Goal: Information Seeking & Learning: Find specific fact

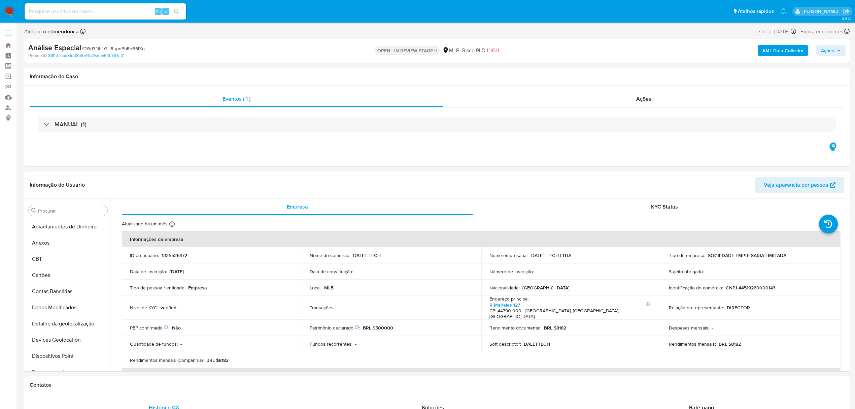
select select "10"
click at [83, 5] on div "Alt s" at bounding box center [106, 11] width 162 height 16
drag, startPoint x: 0, startPoint y: 0, endPoint x: 83, endPoint y: 5, distance: 83.0
drag, startPoint x: 83, startPoint y: 5, endPoint x: 47, endPoint y: 5, distance: 35.7
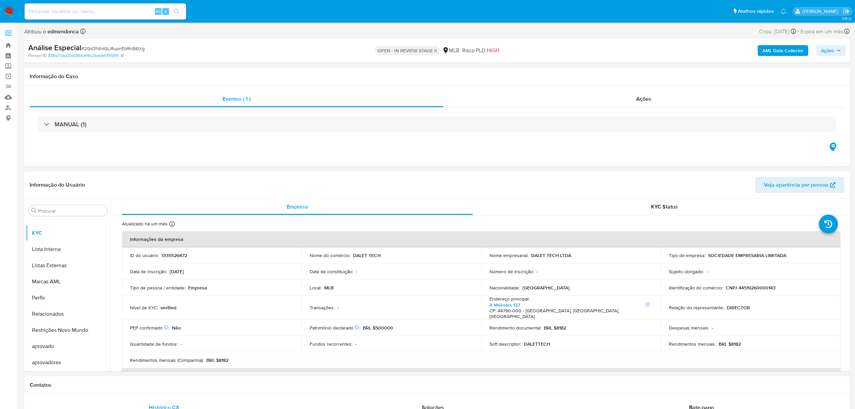
click at [47, 5] on div "Alt s" at bounding box center [106, 11] width 162 height 16
paste input "1335525184"
type input "1335525184"
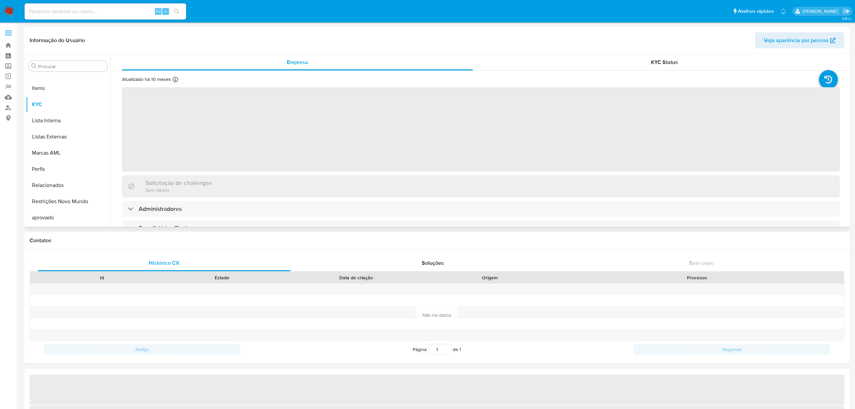
scroll to position [349, 0]
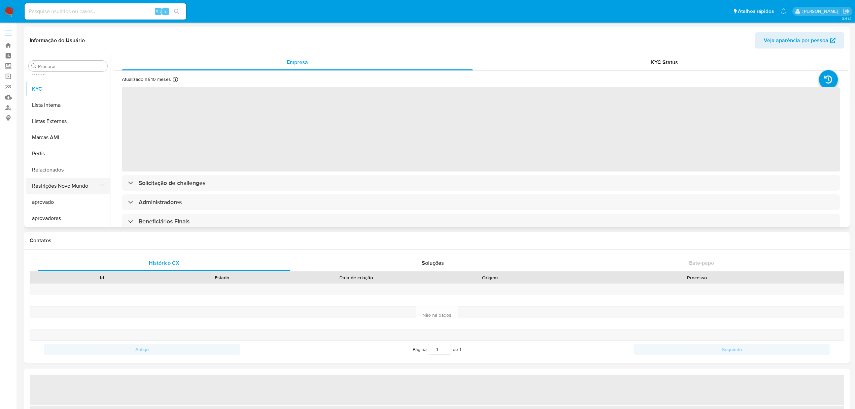
select select "10"
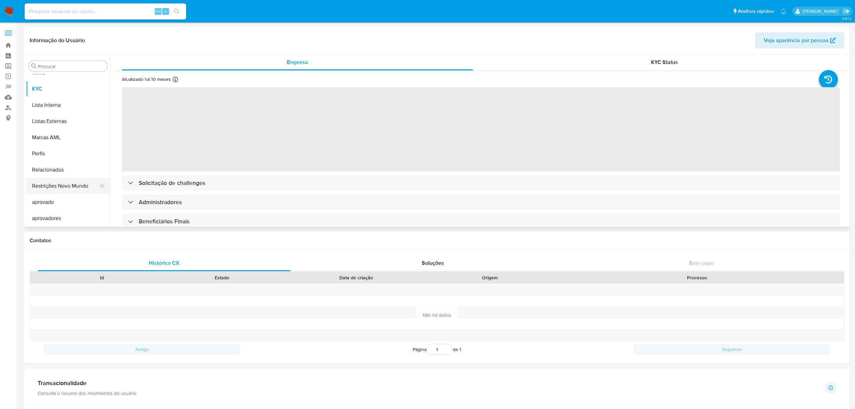
click at [63, 186] on button "Restrições Novo Mundo" at bounding box center [65, 186] width 79 height 16
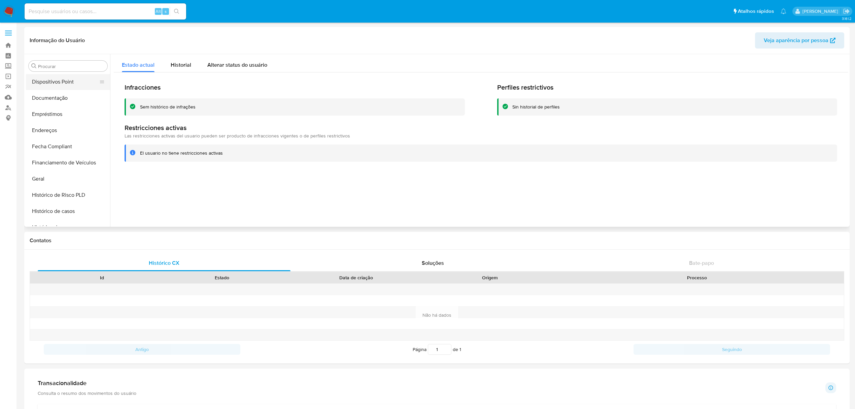
scroll to position [79, 0]
click at [68, 149] on button "Documentação" at bounding box center [65, 148] width 79 height 16
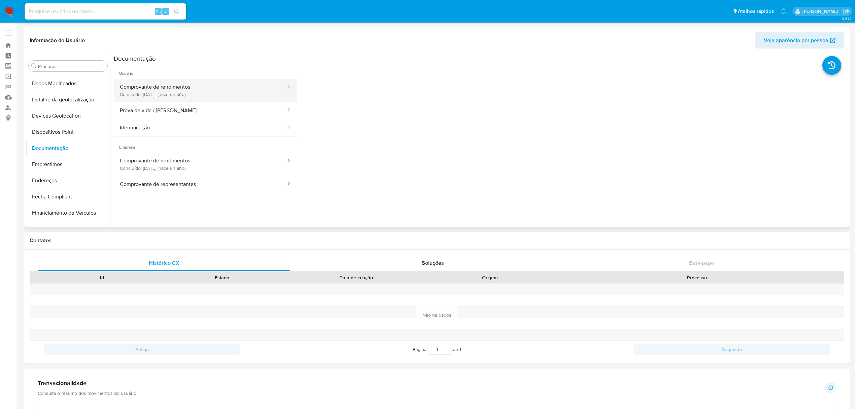
click at [152, 86] on button "Comprovante de rendimentos Concluído: 01/04/2024 (hace un año)" at bounding box center [200, 90] width 173 height 23
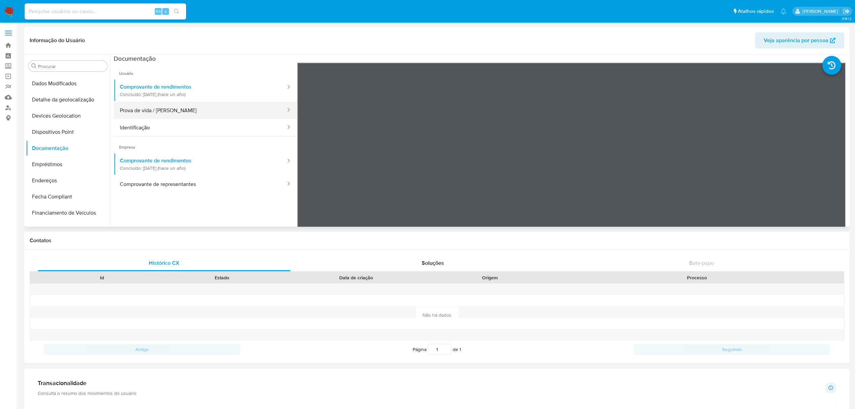
click at [144, 109] on button "Prova de vida / Selfie" at bounding box center [200, 110] width 173 height 17
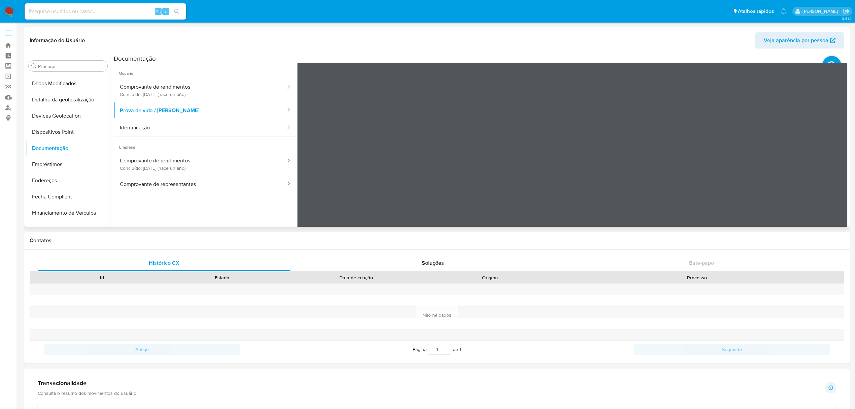
drag, startPoint x: 189, startPoint y: 141, endPoint x: 185, endPoint y: 145, distance: 6.4
click at [188, 141] on span "Empresa" at bounding box center [205, 144] width 183 height 16
click at [185, 124] on button "Identificação" at bounding box center [200, 127] width 173 height 17
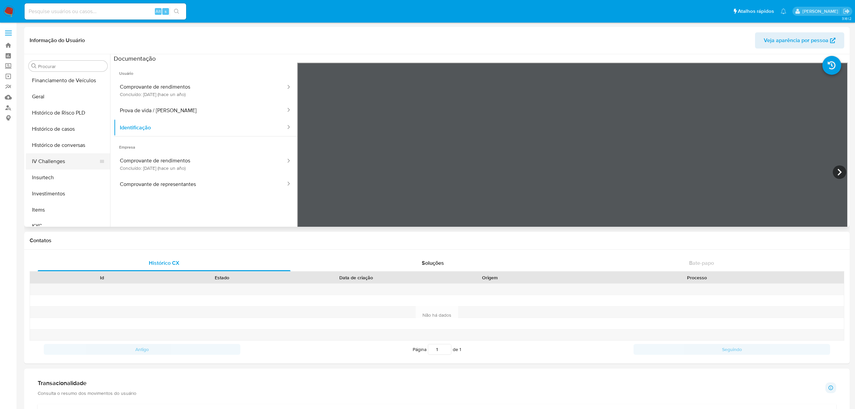
scroll to position [214, 0]
drag, startPoint x: 46, startPoint y: 222, endPoint x: 47, endPoint y: 216, distance: 6.1
click at [46, 223] on button "KYC" at bounding box center [65, 223] width 79 height 16
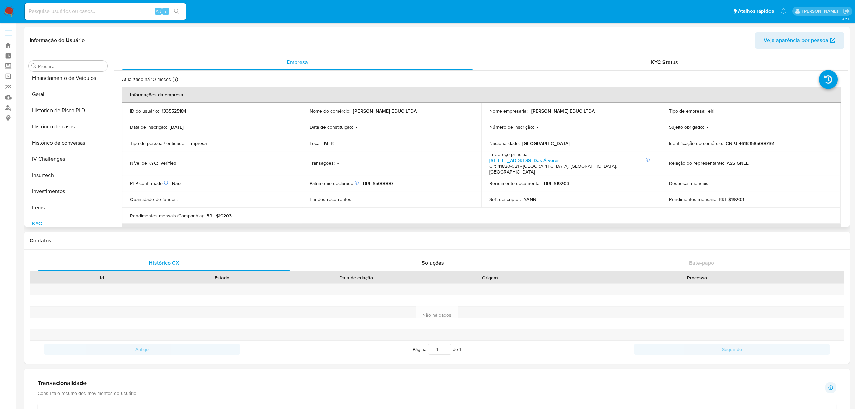
click at [761, 146] on p "CNPJ 46163585000161" at bounding box center [750, 143] width 48 height 6
click at [761, 145] on p "CNPJ 46163585000161" at bounding box center [750, 143] width 48 height 6
copy p "46163585000161"
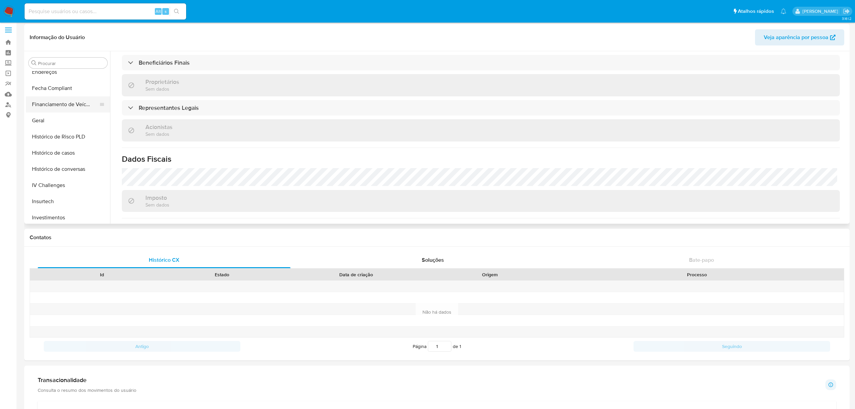
scroll to position [169, 0]
click at [46, 141] on button "Geral" at bounding box center [65, 136] width 79 height 16
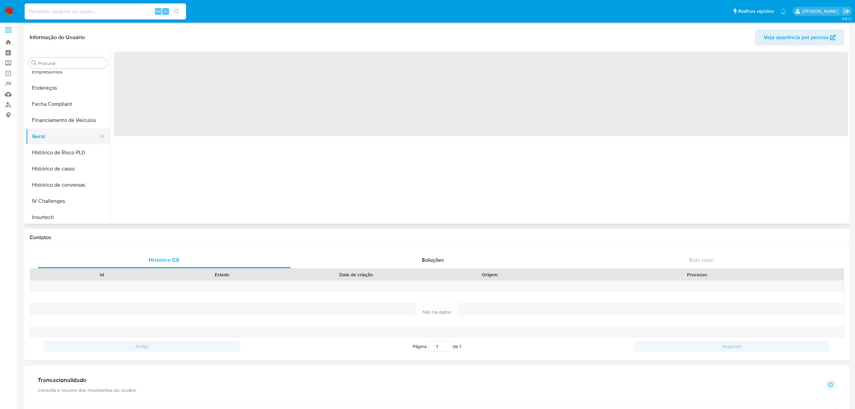
scroll to position [0, 0]
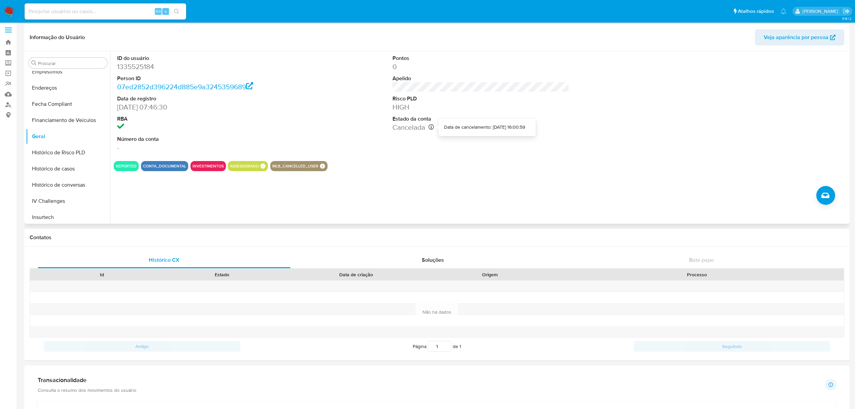
click at [432, 127] on icon at bounding box center [431, 126] width 5 height 5
paste input "1827053624"
type input "1827053624"
drag, startPoint x: 175, startPoint y: 10, endPoint x: 175, endPoint y: 15, distance: 5.4
click at [175, 10] on icon "search-icon" at bounding box center [176, 11] width 5 height 5
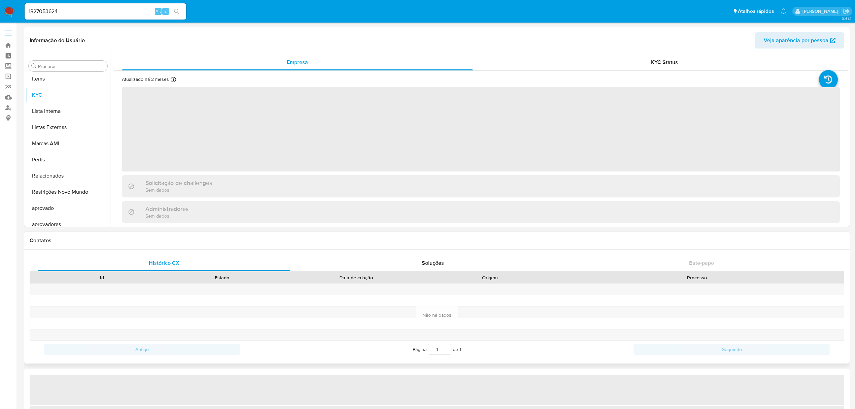
scroll to position [349, 0]
select select "10"
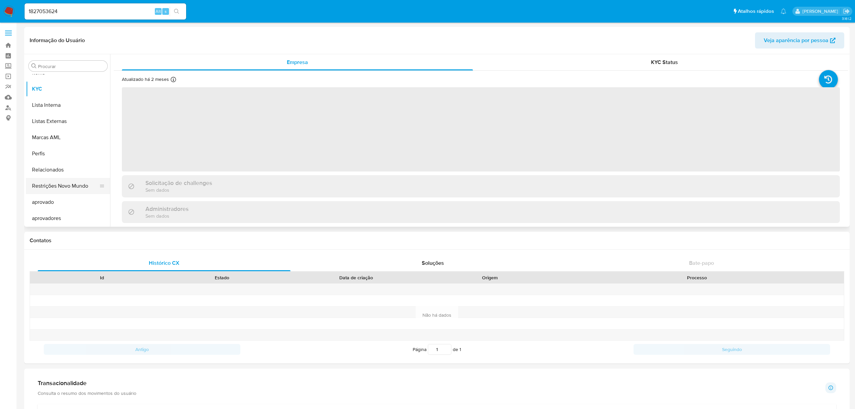
click at [66, 191] on button "Restrições Novo Mundo" at bounding box center [65, 186] width 79 height 16
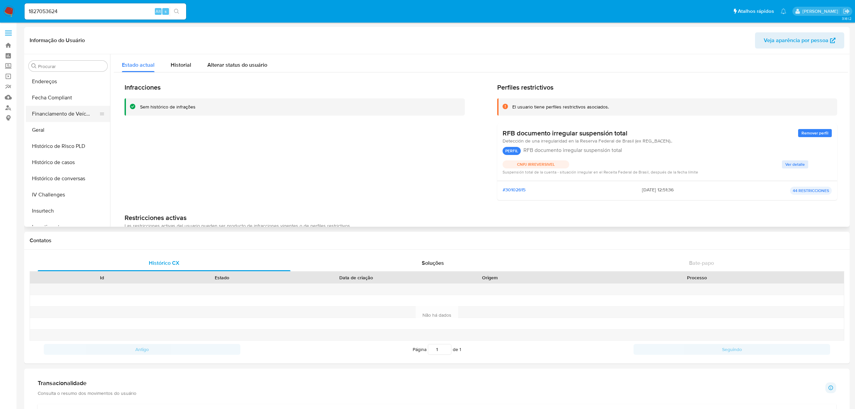
scroll to position [169, 0]
click at [48, 136] on button "Geral" at bounding box center [65, 139] width 79 height 16
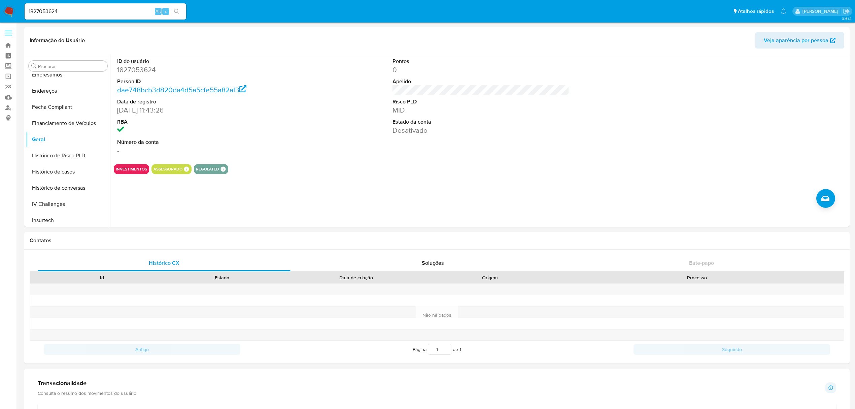
click at [101, 10] on input "1827053624" at bounding box center [106, 11] width 162 height 9
paste input "68322581"
type input "68322581"
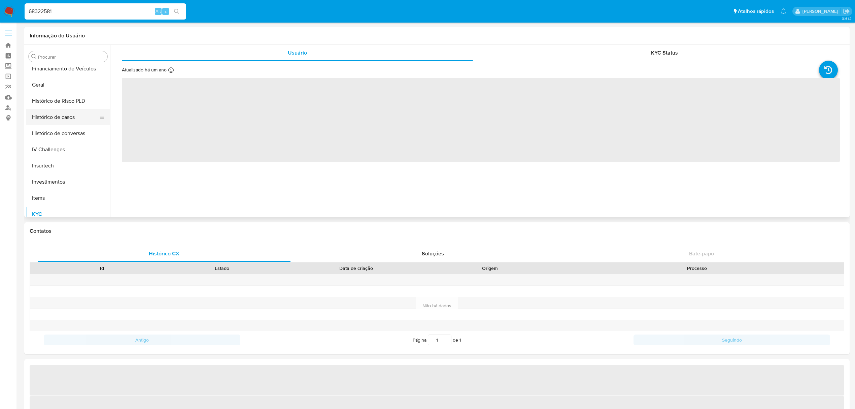
select select "10"
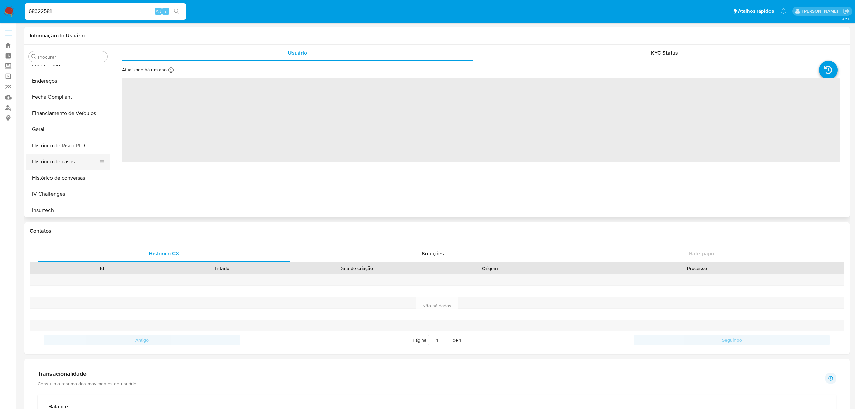
scroll to position [169, 0]
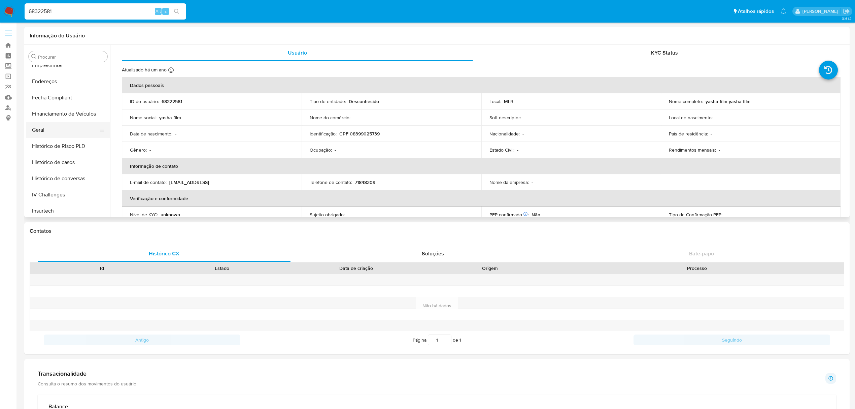
click at [62, 130] on button "Geral" at bounding box center [65, 130] width 79 height 16
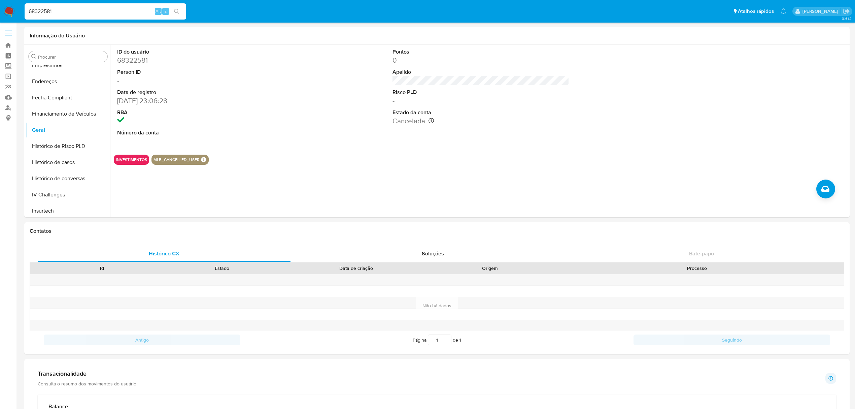
click at [115, 11] on input "68322581" at bounding box center [106, 11] width 162 height 9
click at [116, 10] on input "68322581" at bounding box center [106, 11] width 162 height 9
paste input "1408419193"
type input "1408419193"
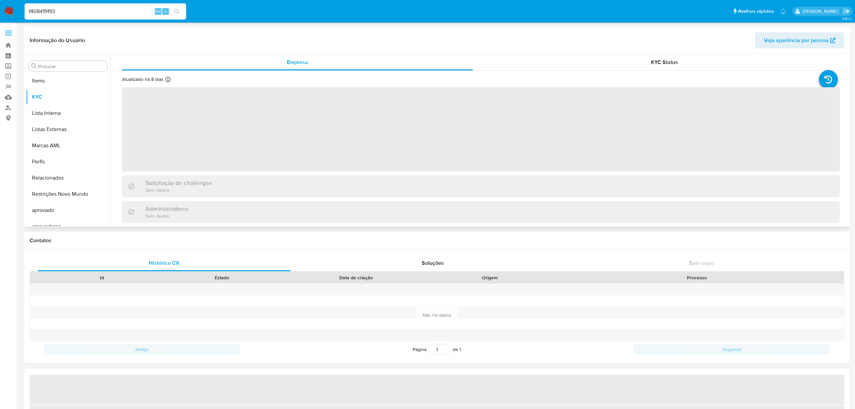
scroll to position [349, 0]
select select "10"
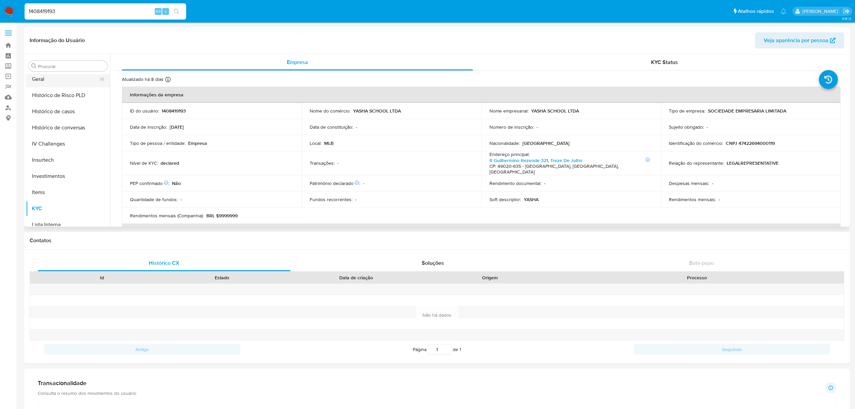
scroll to position [169, 0]
click at [46, 144] on button "Geral" at bounding box center [65, 139] width 79 height 16
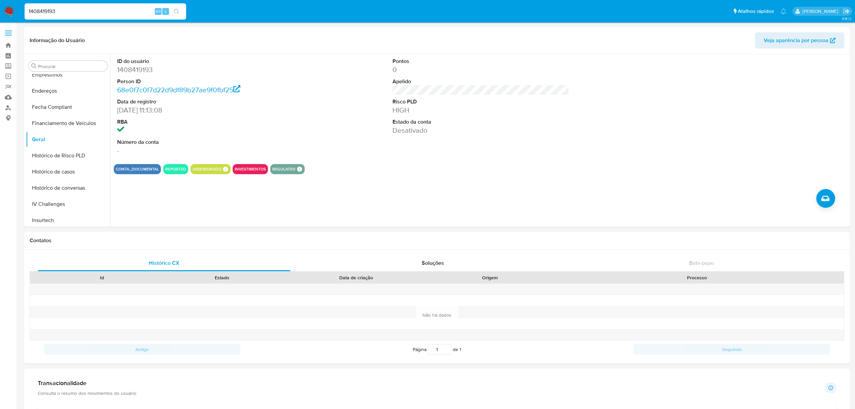
click at [100, 8] on input "1408419193" at bounding box center [106, 11] width 162 height 9
paste input "366976712"
type input "1366976712"
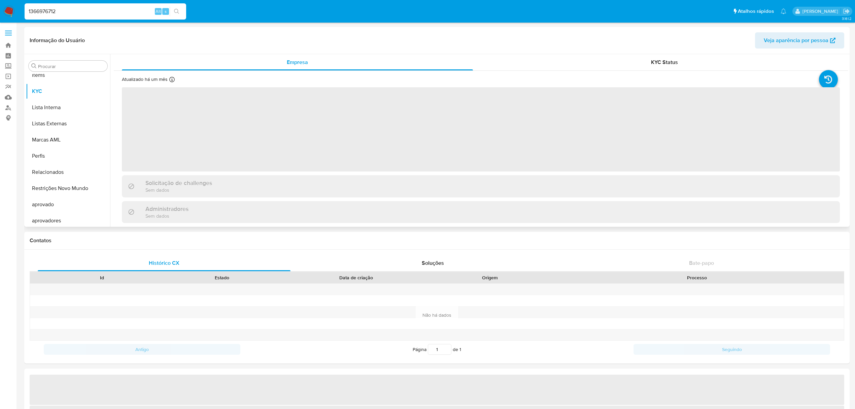
scroll to position [349, 0]
select select "10"
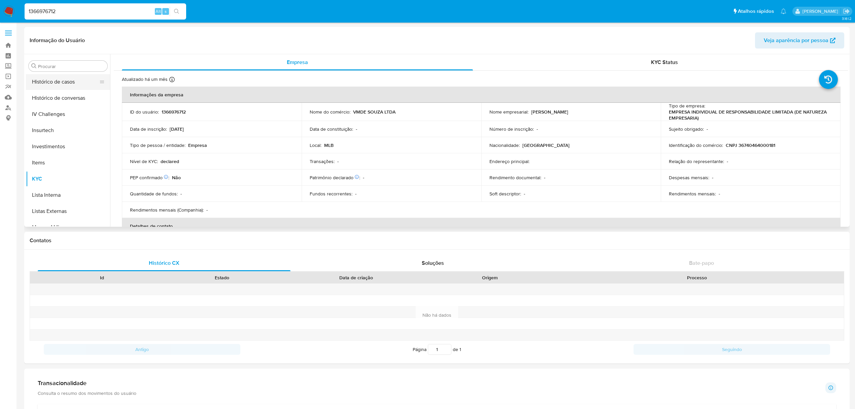
scroll to position [214, 0]
click at [47, 99] on button "Geral" at bounding box center [65, 94] width 79 height 16
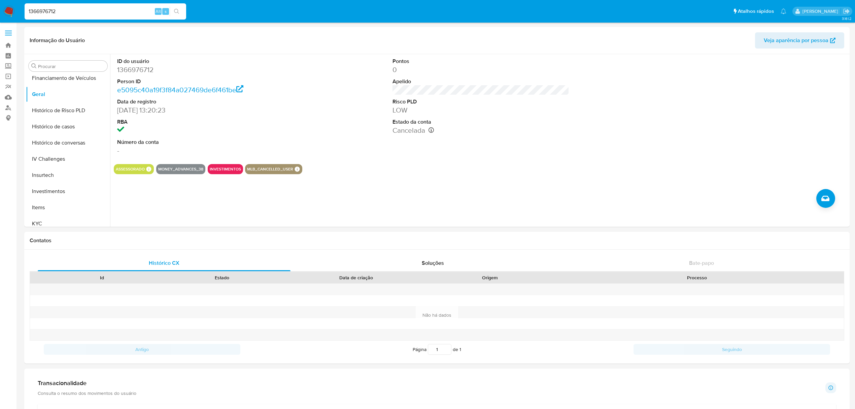
click at [52, 15] on input "1366976712" at bounding box center [106, 11] width 162 height 9
paste input "500454770"
type input "1500454770"
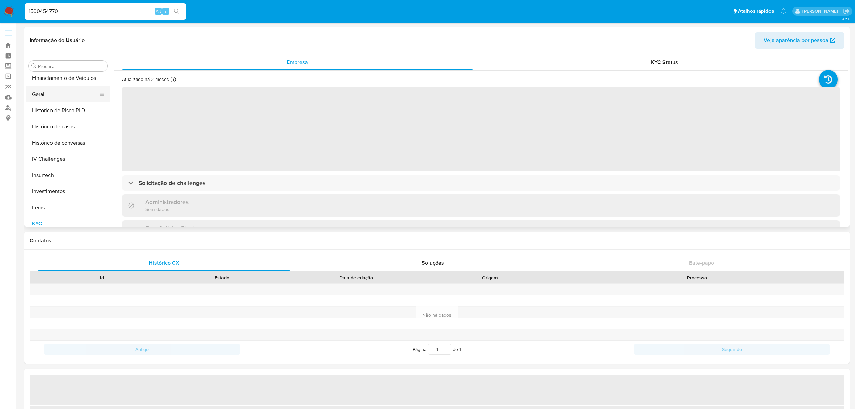
scroll to position [169, 0]
select select "10"
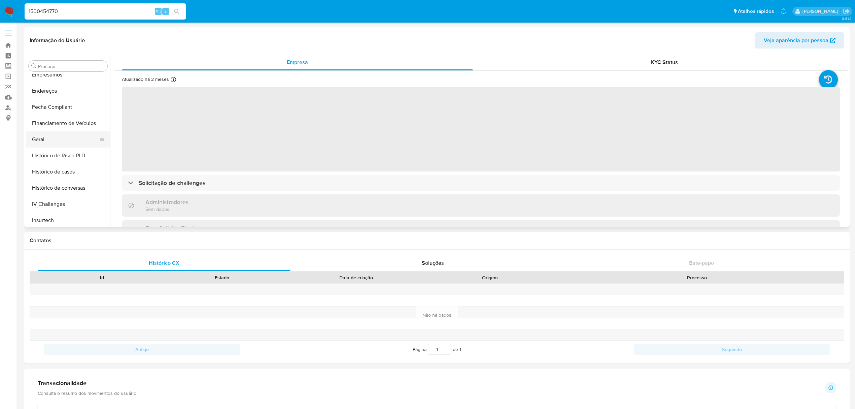
click at [48, 141] on button "Geral" at bounding box center [65, 139] width 79 height 16
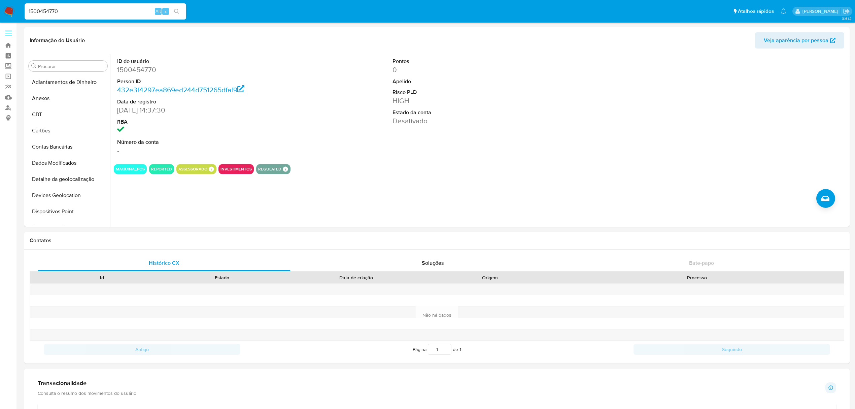
select select "10"
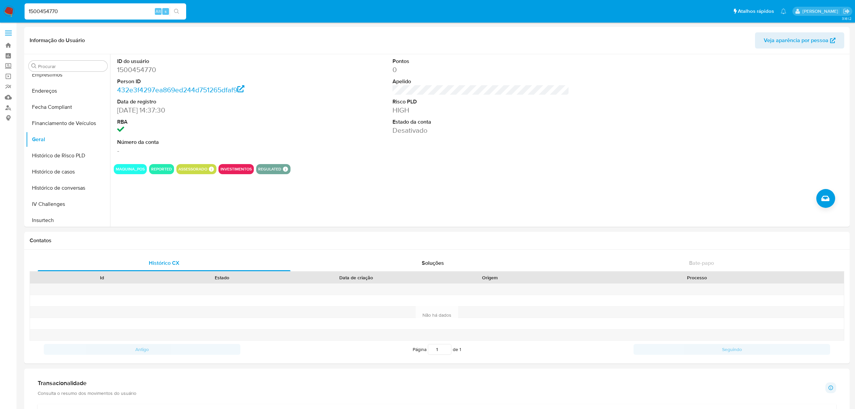
click at [52, 7] on input "1500454770" at bounding box center [106, 11] width 162 height 9
paste input "439056723"
type input "1439056723"
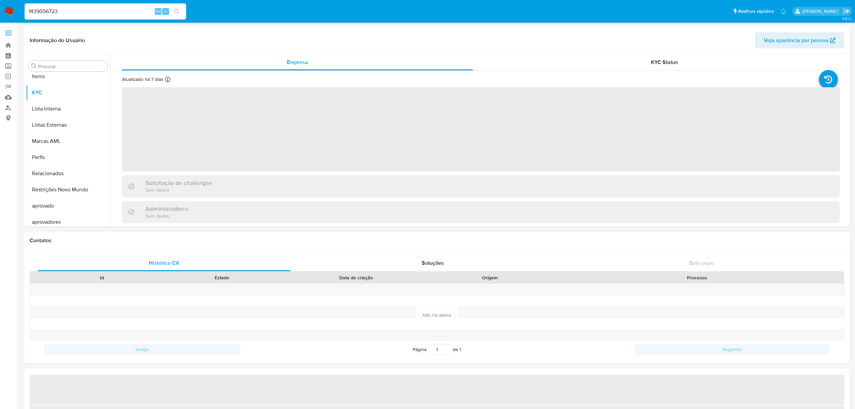
scroll to position [349, 0]
select select "10"
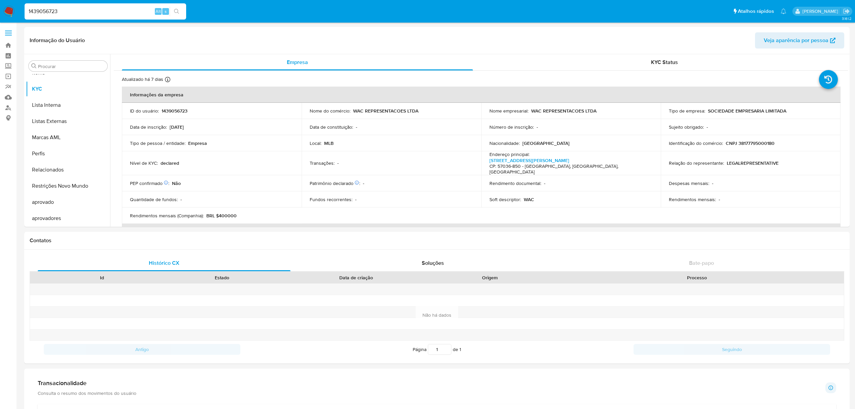
click at [103, 18] on div "1439056723 Alt s" at bounding box center [106, 11] width 162 height 16
click at [104, 12] on input "1439056723" at bounding box center [106, 11] width 162 height 9
paste input "68322581"
type input "68322581"
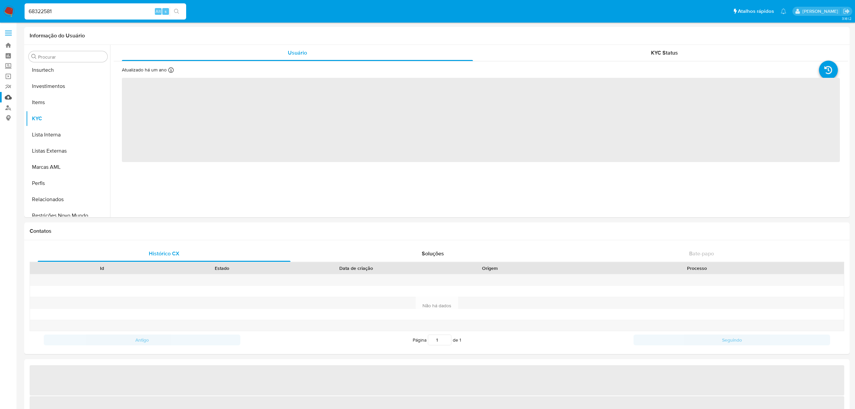
scroll to position [349, 0]
select select "10"
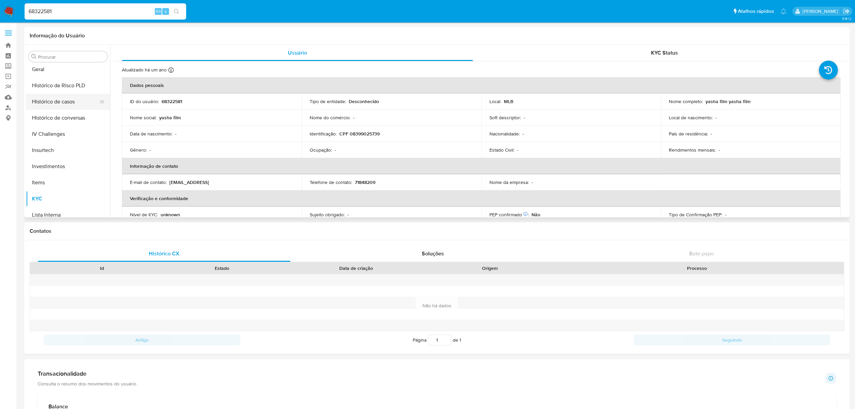
scroll to position [214, 0]
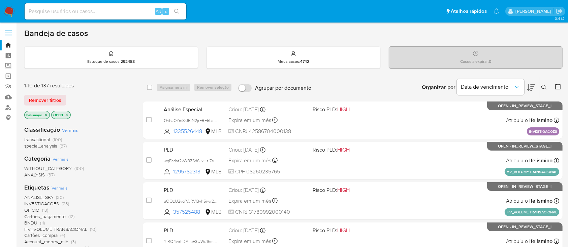
click at [104, 12] on input at bounding box center [106, 11] width 162 height 9
paste input "1335526448"
type input "1335526448"
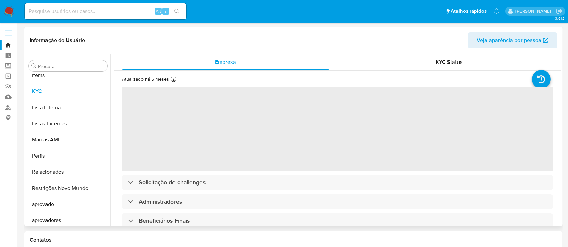
scroll to position [349, 0]
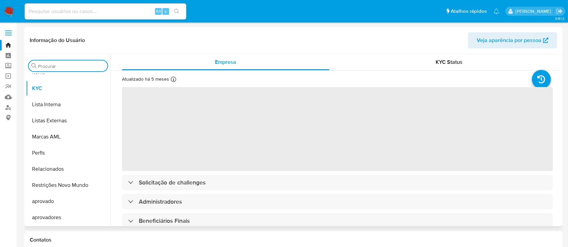
click at [73, 63] on input "Procurar" at bounding box center [71, 66] width 67 height 6
type input "cas"
select select "10"
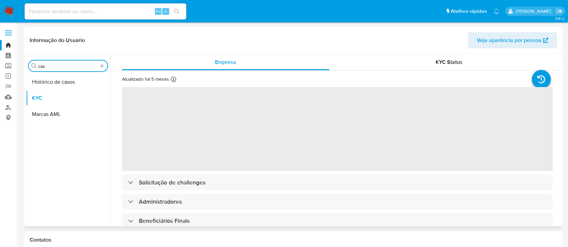
scroll to position [0, 0]
type input "cas"
drag, startPoint x: 78, startPoint y: 81, endPoint x: 73, endPoint y: 88, distance: 8.4
click at [77, 82] on button "Histórico de casos" at bounding box center [65, 82] width 79 height 16
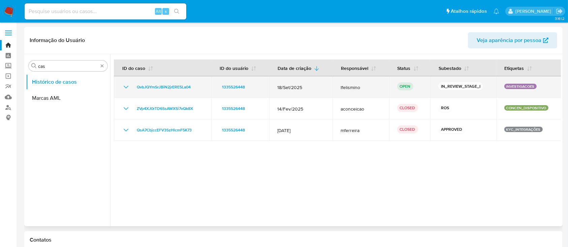
click at [130, 87] on icon "Mostrar/Ocultar" at bounding box center [126, 87] width 8 height 8
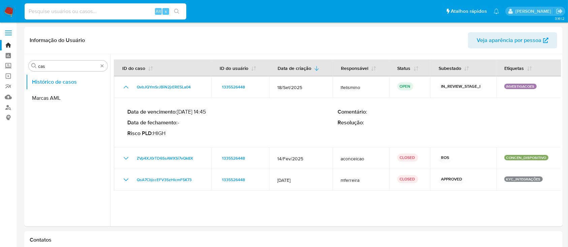
click at [82, 7] on input at bounding box center [106, 11] width 162 height 9
paste input "1691956371"
type input "1691956371"
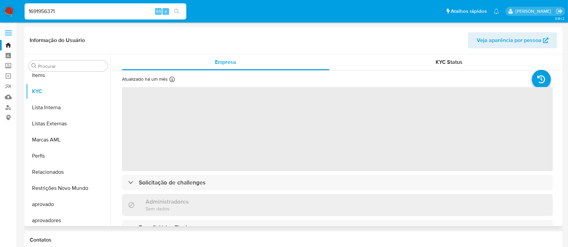
scroll to position [349, 0]
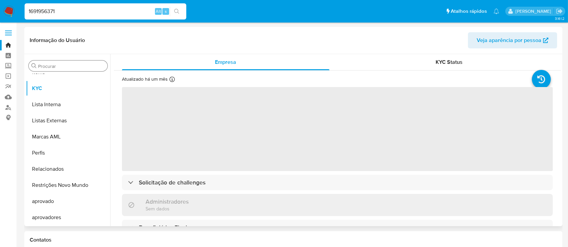
select select "10"
click at [74, 69] on input "Procurar" at bounding box center [71, 66] width 67 height 6
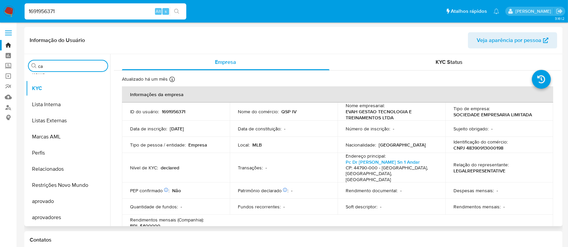
scroll to position [0, 0]
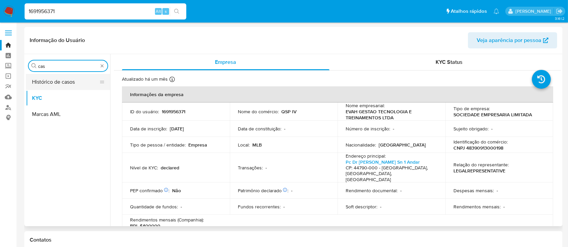
type input "cas"
click at [73, 79] on button "Histórico de casos" at bounding box center [65, 82] width 79 height 16
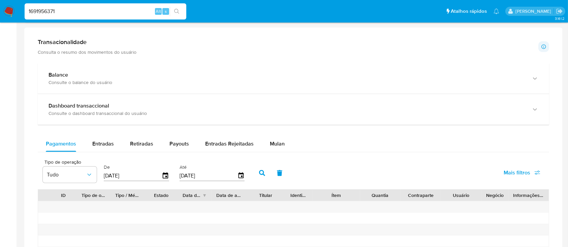
scroll to position [359, 0]
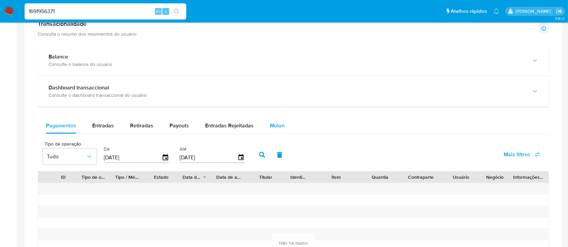
click at [270, 125] on span "Mulan" at bounding box center [277, 126] width 15 height 8
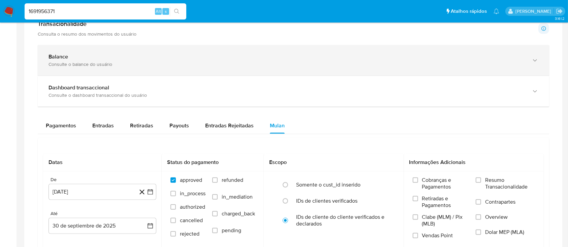
click at [108, 61] on div "Consulte o balance do usuário" at bounding box center [286, 64] width 476 height 6
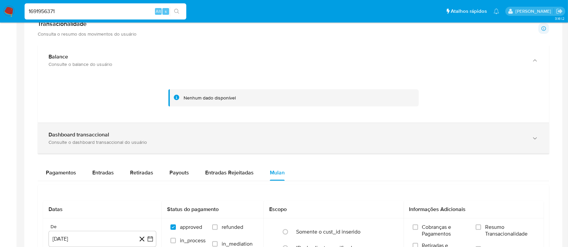
click at [113, 126] on div "Dashboard transaccional Consulte o dashboard transaccional do usuário" at bounding box center [293, 138] width 511 height 31
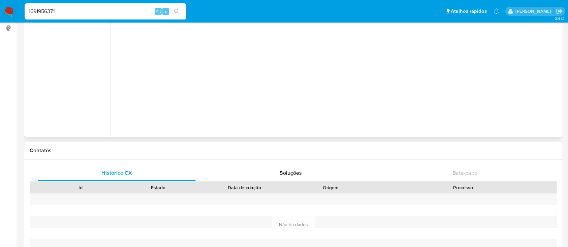
scroll to position [0, 0]
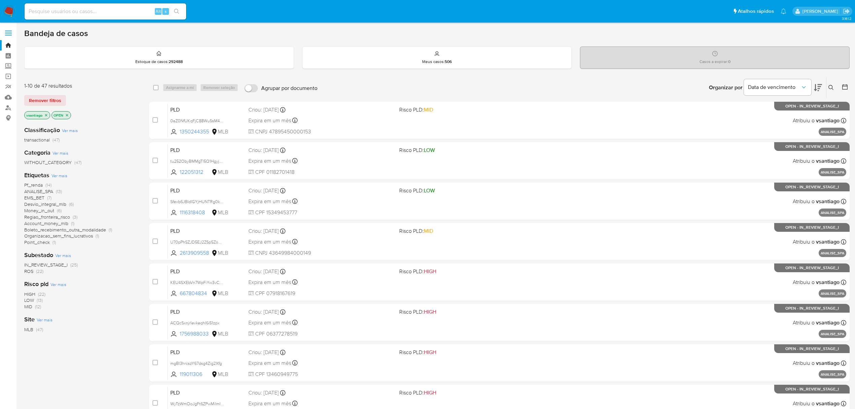
click at [6, 7] on img at bounding box center [8, 11] width 11 height 11
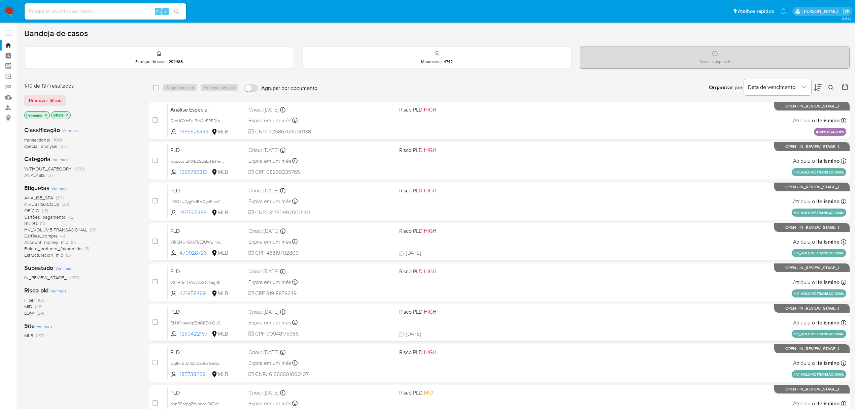
click at [30, 203] on span "INVESTIGACOES" at bounding box center [41, 204] width 35 height 7
click at [11, 108] on link "Localizador de pessoas" at bounding box center [40, 107] width 80 height 10
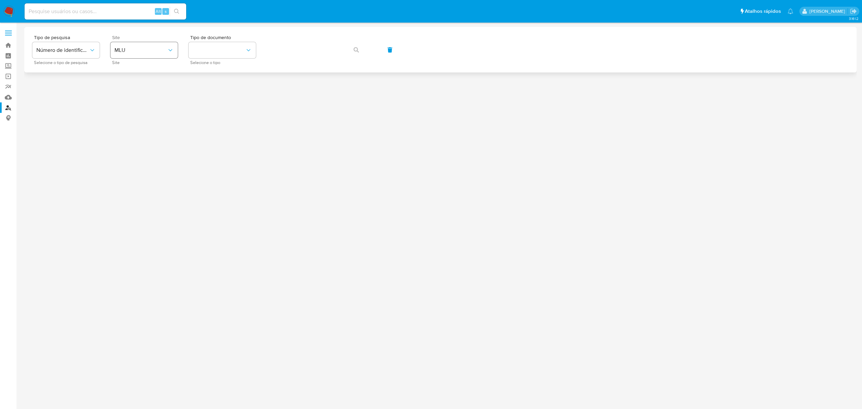
click at [124, 41] on div "Site MLU Site" at bounding box center [143, 49] width 67 height 29
click at [152, 50] on span "MLU" at bounding box center [140, 50] width 53 height 7
click at [149, 86] on div "MLA" at bounding box center [141, 84] width 55 height 16
drag, startPoint x: 151, startPoint y: 50, endPoint x: 150, endPoint y: 55, distance: 5.1
click at [149, 53] on span "MLA" at bounding box center [140, 50] width 53 height 7
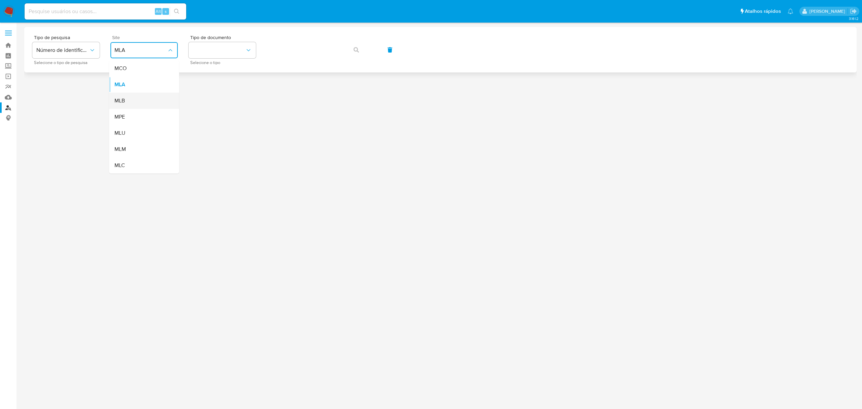
click at [137, 100] on div "MLB" at bounding box center [141, 101] width 55 height 16
click at [222, 58] on button "identificationType" at bounding box center [222, 50] width 67 height 16
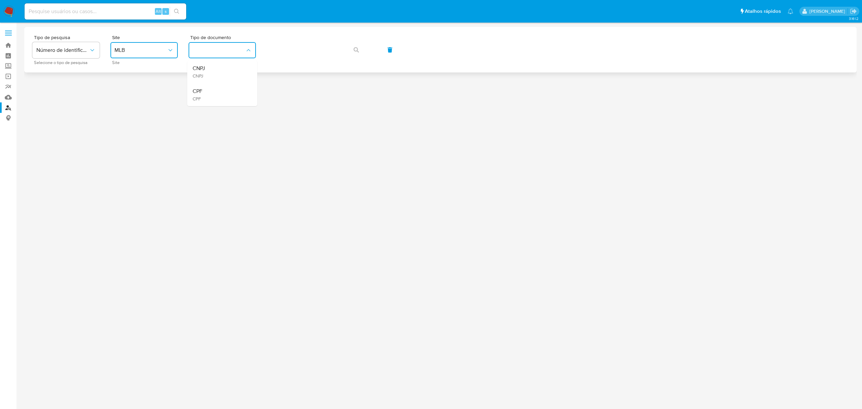
click at [213, 69] on div "CNPJ CNPJ" at bounding box center [220, 71] width 55 height 23
click at [350, 44] on button "button" at bounding box center [356, 50] width 23 height 16
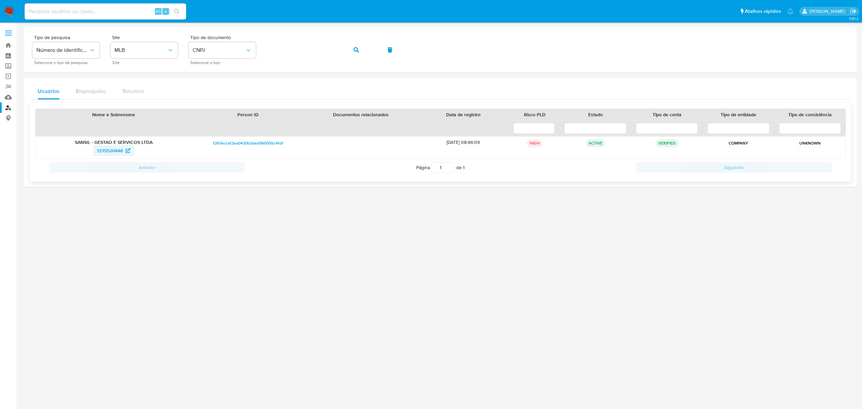
click at [116, 151] on span "1335526448" at bounding box center [110, 150] width 26 height 11
click at [352, 54] on button "button" at bounding box center [356, 50] width 23 height 16
click at [119, 153] on span "1693994725" at bounding box center [110, 150] width 26 height 11
click at [352, 50] on button "button" at bounding box center [356, 50] width 23 height 16
click at [118, 151] on span "2095844716" at bounding box center [110, 150] width 26 height 11
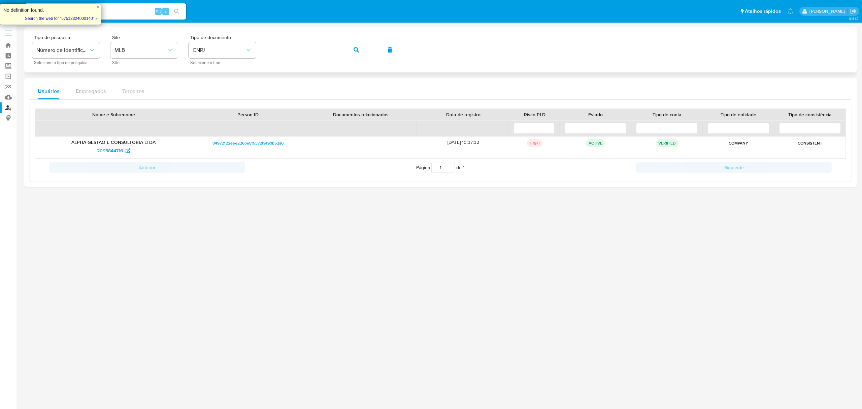
click at [352, 48] on button "button" at bounding box center [356, 50] width 23 height 16
click at [116, 150] on span "1486667432" at bounding box center [110, 150] width 26 height 11
click at [343, 49] on div "Tipo de pesquisa Número de identificação Selecione o tipo de pesquisa Site MLB …" at bounding box center [440, 49] width 816 height 29
click at [356, 49] on icon "button" at bounding box center [355, 49] width 5 height 5
click at [116, 152] on span "2093076197" at bounding box center [110, 150] width 26 height 11
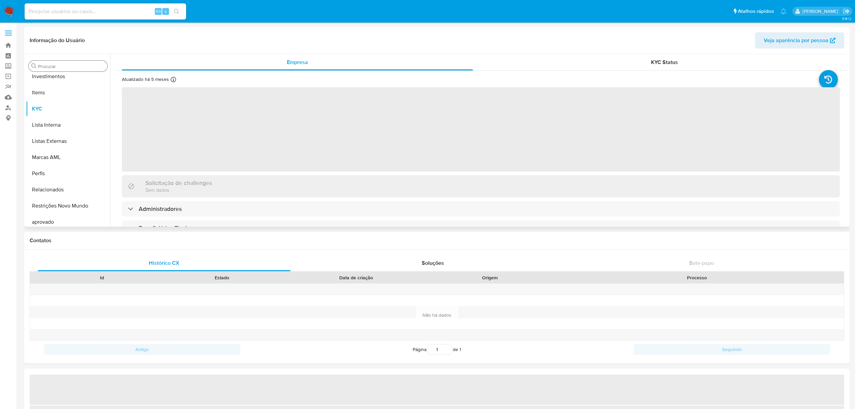
scroll to position [349, 0]
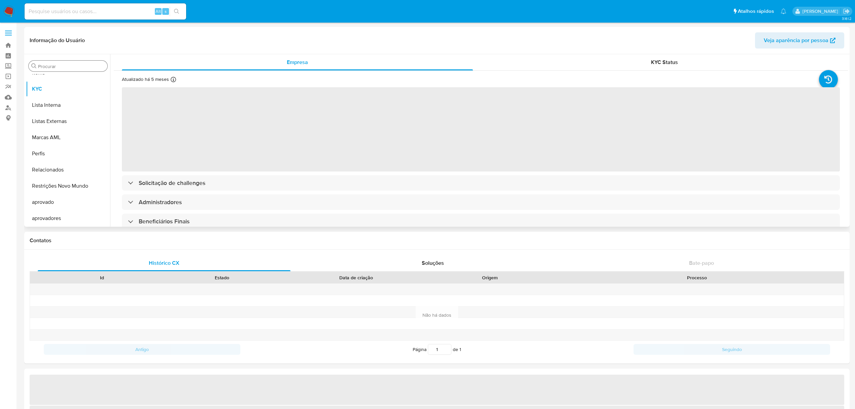
click at [78, 66] on input "Procurar" at bounding box center [71, 66] width 67 height 6
select select "10"
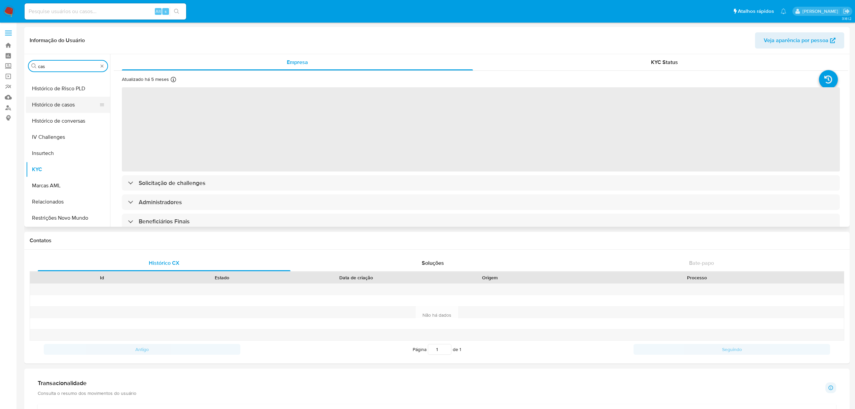
scroll to position [0, 0]
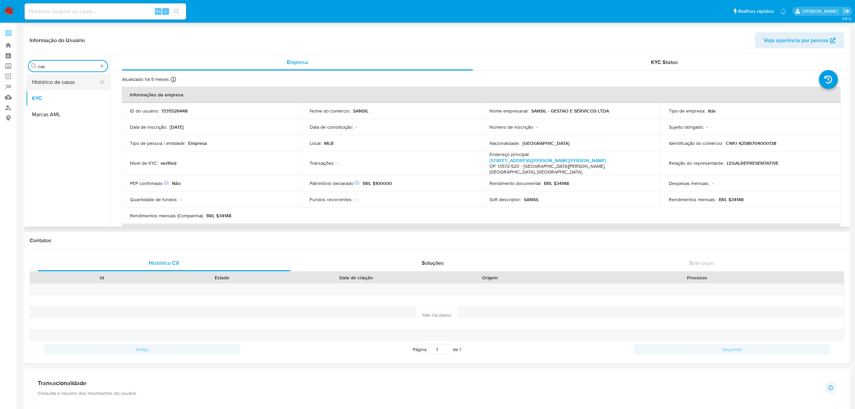
type input "cas"
click at [67, 80] on button "Histórico de casos" at bounding box center [65, 82] width 79 height 16
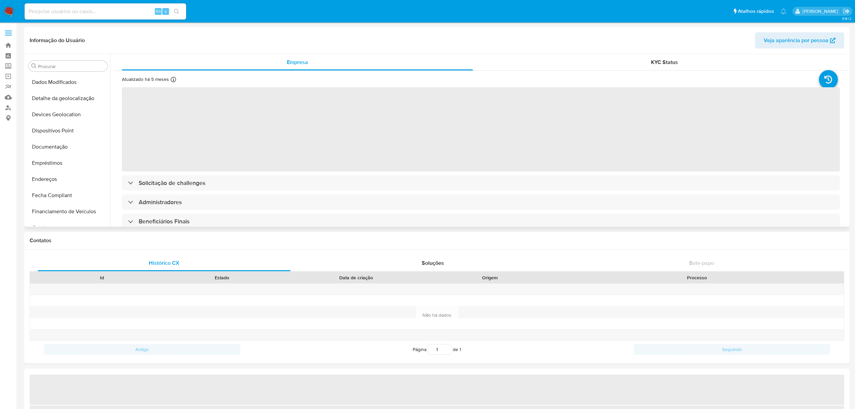
scroll to position [34, 0]
select select "10"
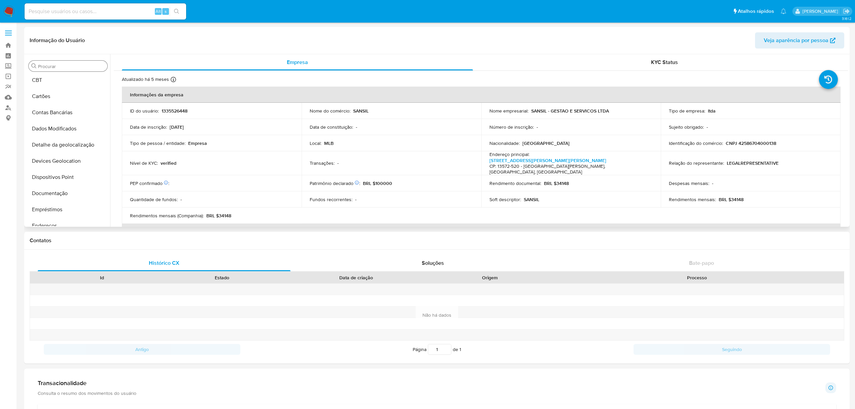
click at [73, 66] on input "Procurar" at bounding box center [71, 66] width 67 height 6
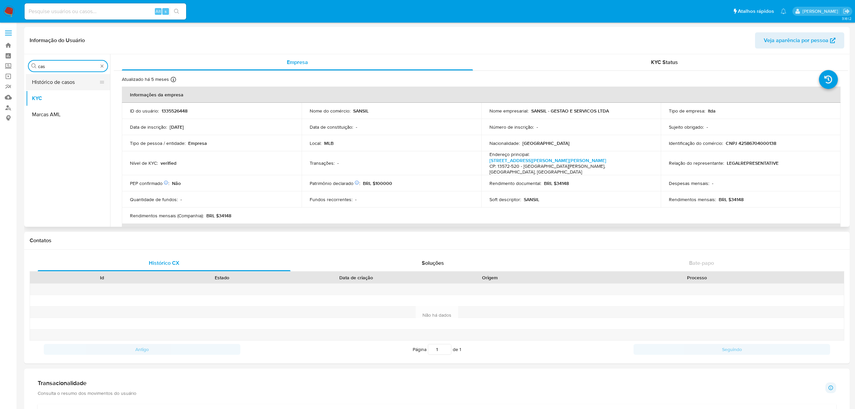
type input "cas"
click at [72, 85] on button "Histórico de casos" at bounding box center [65, 82] width 79 height 16
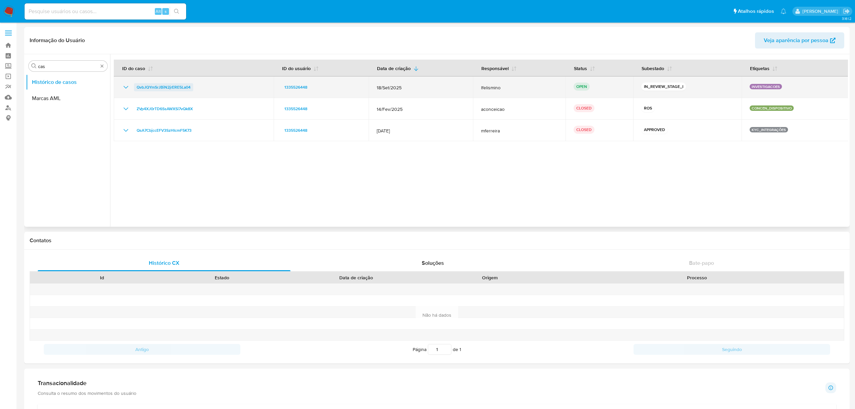
drag, startPoint x: 131, startPoint y: 87, endPoint x: 190, endPoint y: 87, distance: 59.6
click at [190, 87] on div "QvbJQYmSrJBiN2jrERE5La04" at bounding box center [194, 87] width 144 height 8
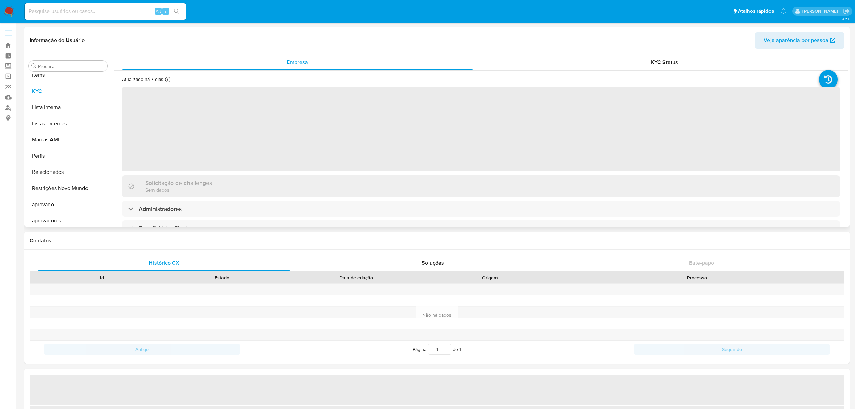
scroll to position [349, 0]
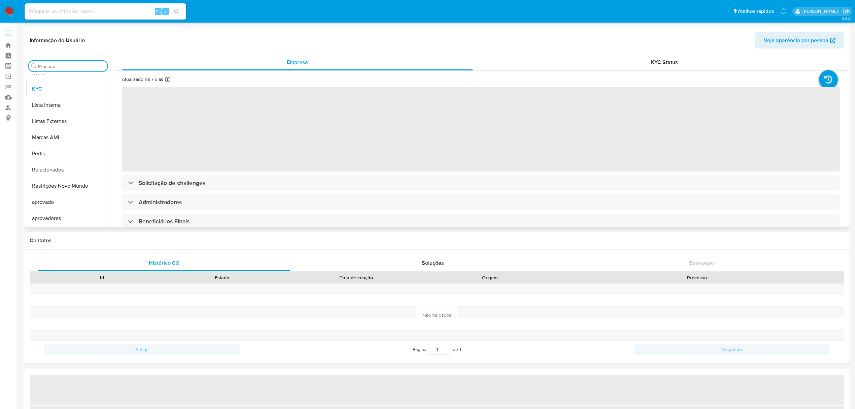
click at [72, 64] on input "Procurar" at bounding box center [71, 66] width 67 height 6
select select "10"
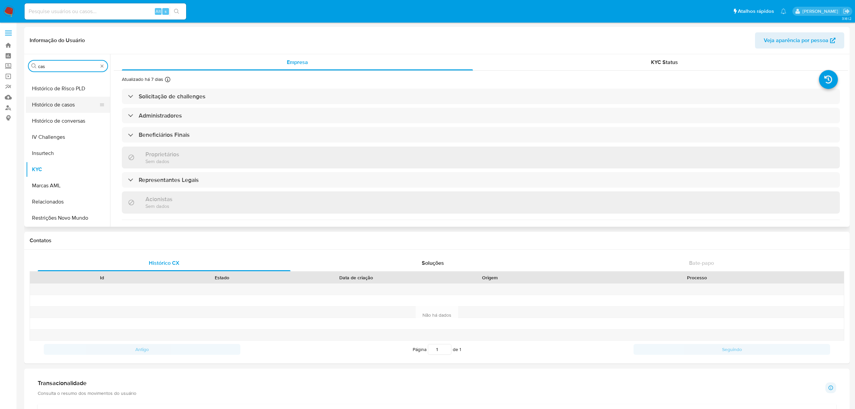
scroll to position [0, 0]
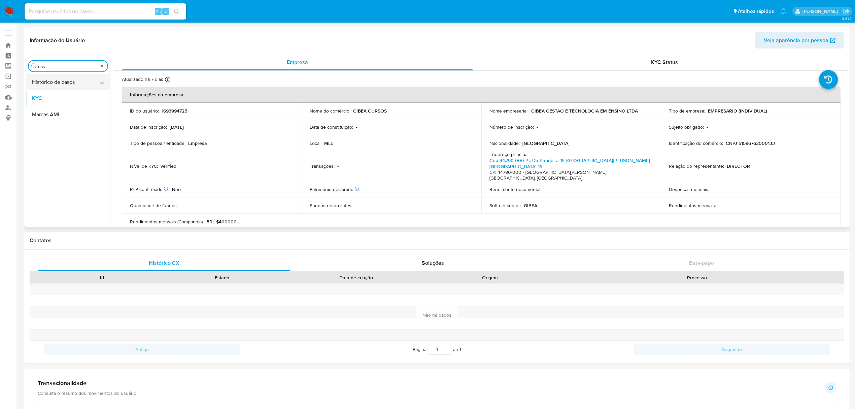
type input "cas"
click at [75, 81] on button "Histórico de casos" at bounding box center [65, 82] width 79 height 16
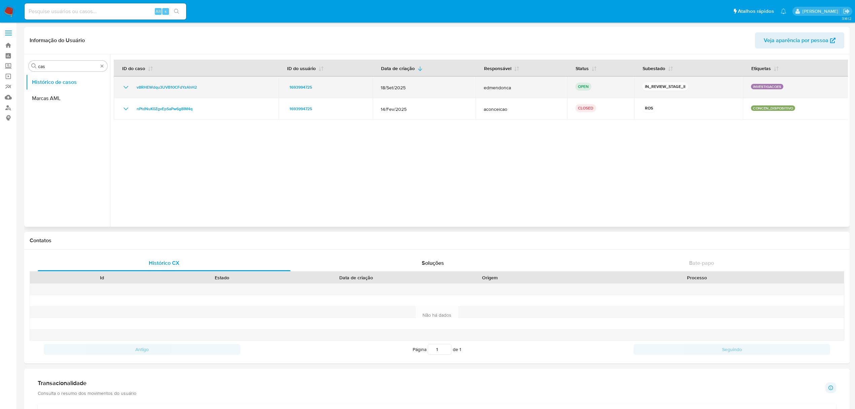
click at [123, 88] on icon "Mostrar/Ocultar" at bounding box center [126, 87] width 8 height 8
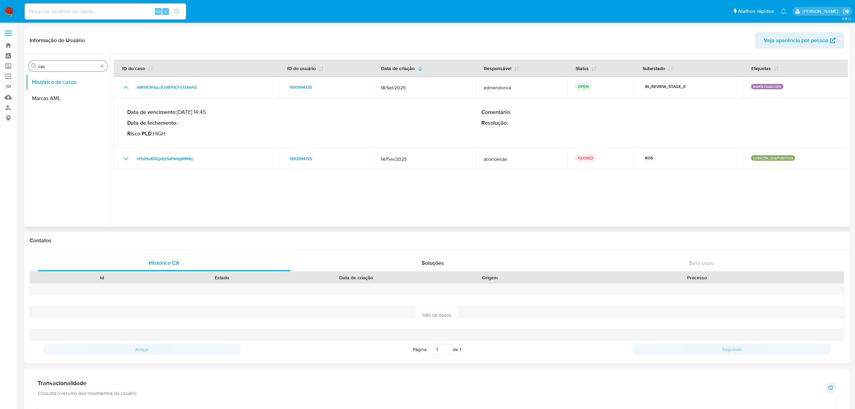
click at [107, 68] on div "Procurar cas" at bounding box center [68, 66] width 79 height 11
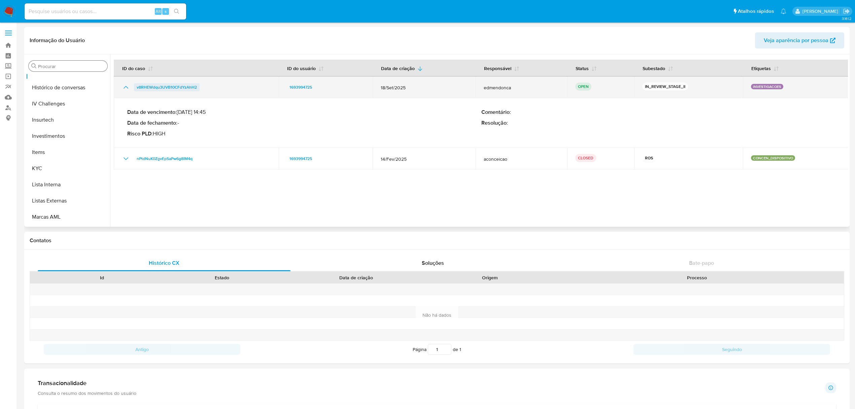
drag, startPoint x: 209, startPoint y: 90, endPoint x: 136, endPoint y: 87, distance: 72.8
click at [136, 87] on div "v8RHEWdqu3UVB10CFdYzAhH2" at bounding box center [196, 87] width 149 height 8
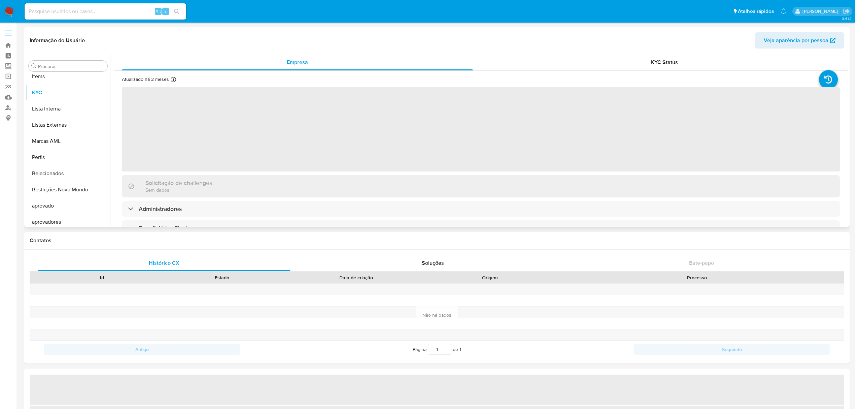
scroll to position [349, 0]
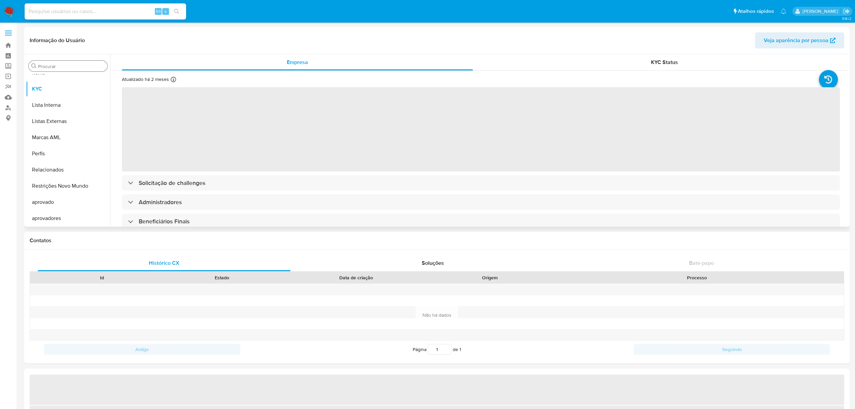
click at [89, 67] on input "Procurar" at bounding box center [71, 66] width 67 height 6
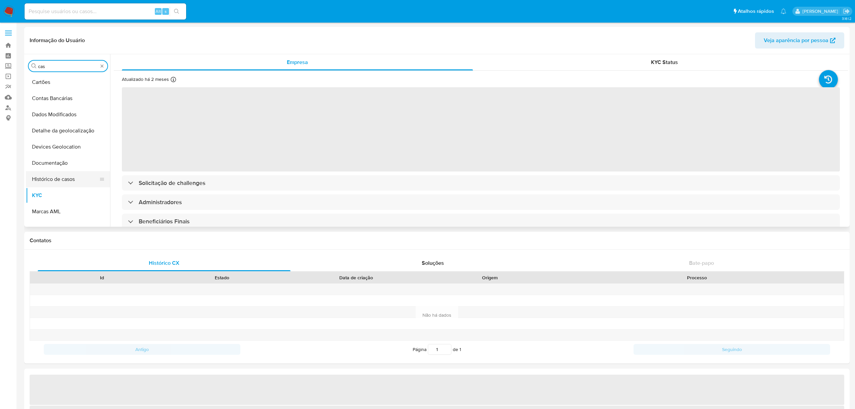
type input "cas"
click at [86, 171] on button "Histórico de casos" at bounding box center [65, 179] width 79 height 16
select select "10"
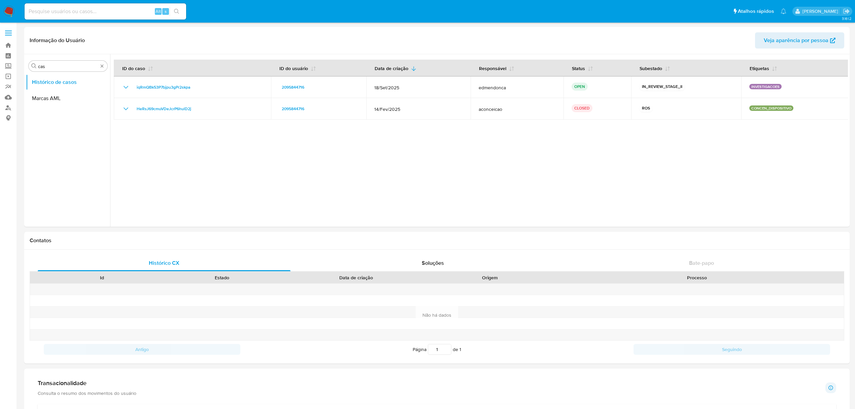
drag, startPoint x: 131, startPoint y: 88, endPoint x: 190, endPoint y: 8, distance: 99.2
click at [207, 89] on div "iqRmQBk53P7bjpu3gPr2skpa" at bounding box center [192, 87] width 141 height 8
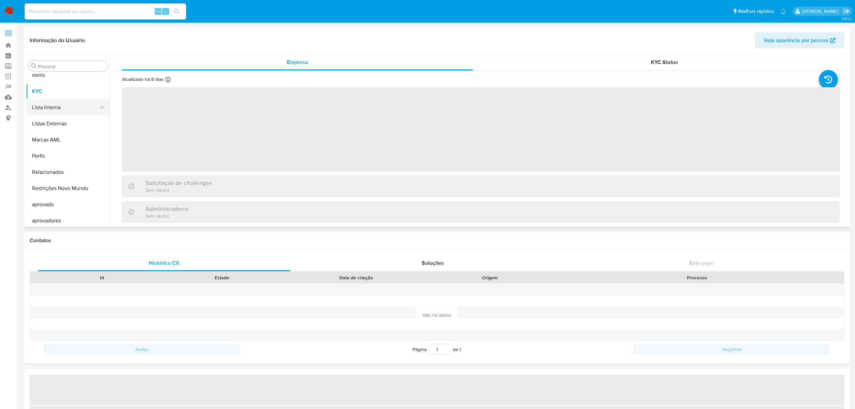
scroll to position [349, 0]
click at [79, 64] on input "Procurar" at bounding box center [71, 66] width 67 height 6
select select "10"
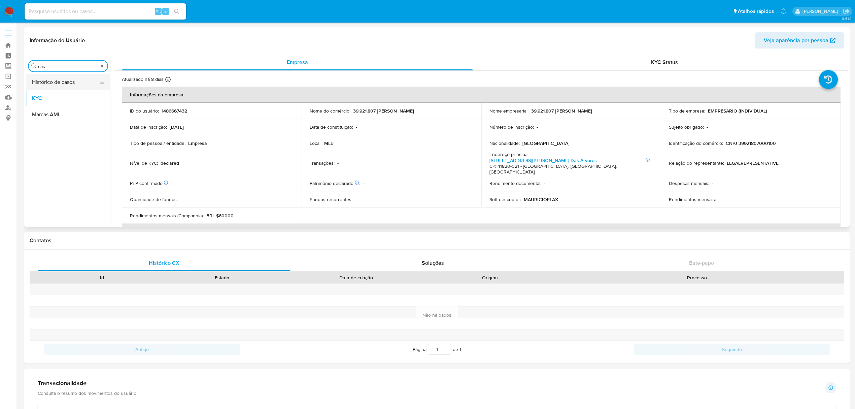
scroll to position [0, 0]
type input "cas"
click at [71, 79] on button "Histórico de casos" at bounding box center [65, 82] width 79 height 16
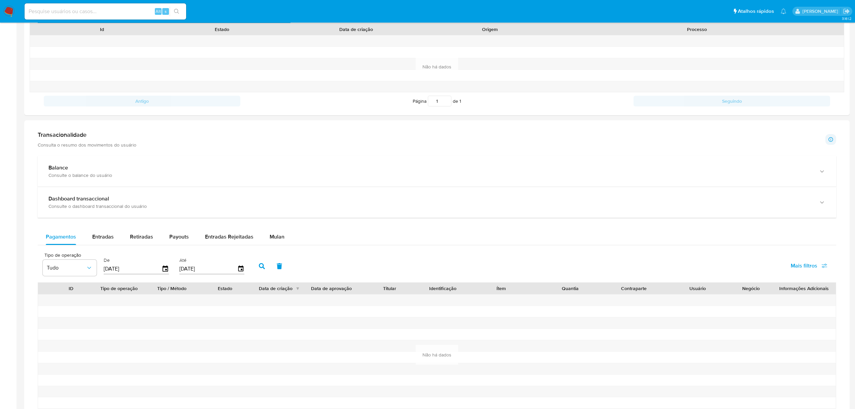
scroll to position [407, 0]
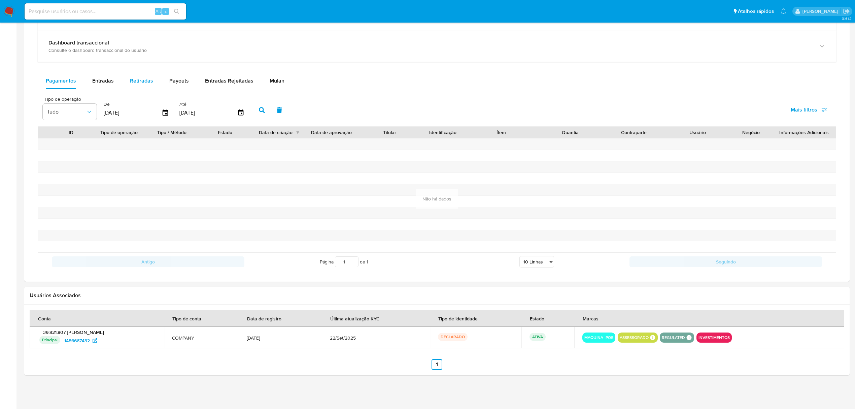
drag, startPoint x: 107, startPoint y: 82, endPoint x: 131, endPoint y: 82, distance: 23.9
click at [106, 82] on span "Entradas" at bounding box center [103, 81] width 22 height 8
select select "10"
click at [151, 82] on span "Retiradas" at bounding box center [141, 81] width 23 height 8
select select "10"
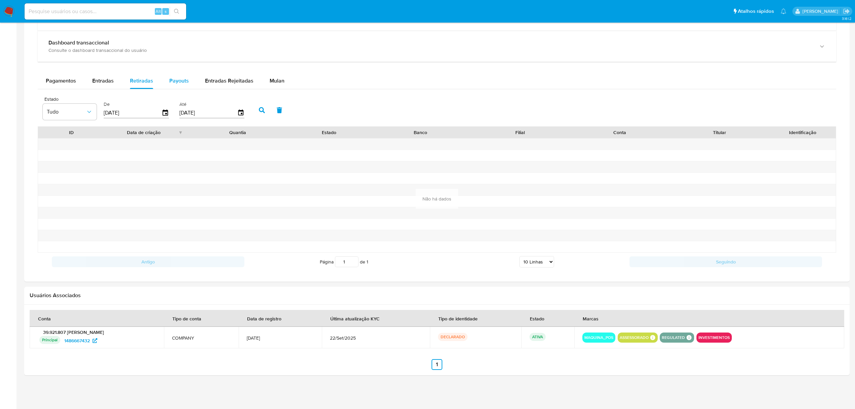
click at [172, 80] on span "Payouts" at bounding box center [179, 81] width 20 height 8
select select "10"
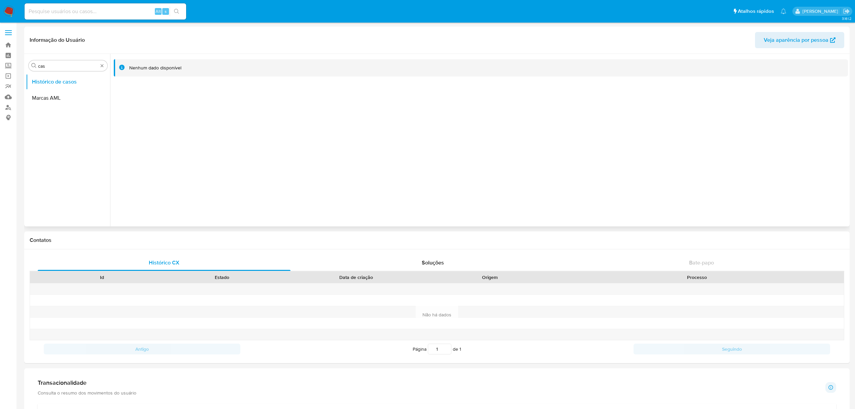
scroll to position [0, 0]
click at [98, 63] on div "Procurar cas" at bounding box center [68, 66] width 79 height 11
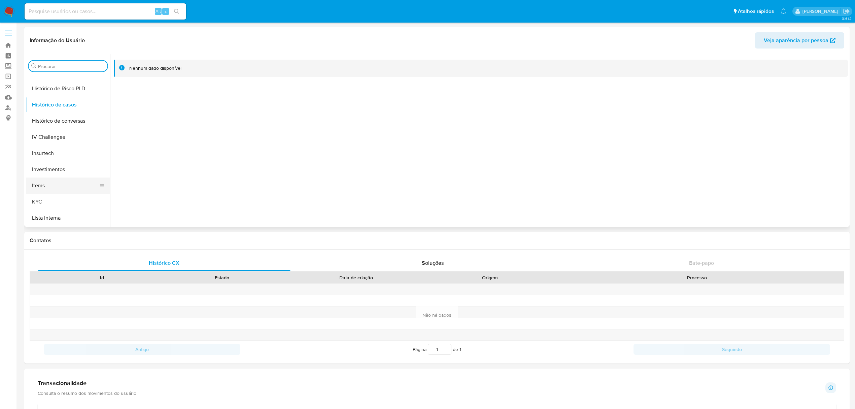
scroll to position [269, 0]
click at [73, 168] on button "KYC" at bounding box center [65, 168] width 79 height 16
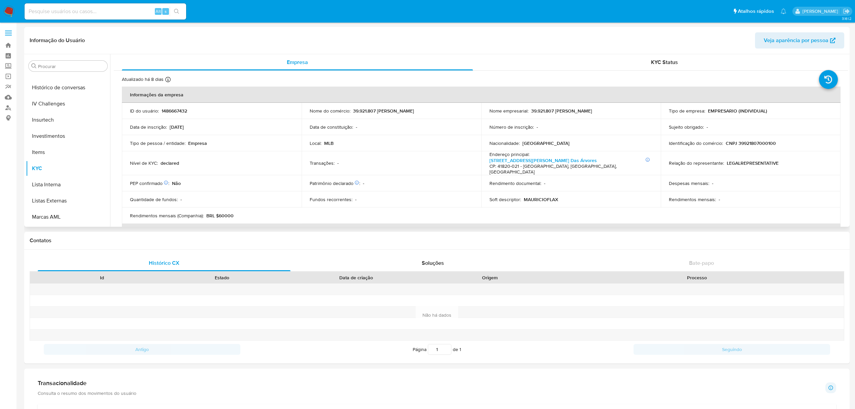
drag, startPoint x: 388, startPoint y: 111, endPoint x: 459, endPoint y: 109, distance: 70.7
click at [459, 109] on div "Nome do comércio : 39.921.807 MAURICIO RIBEIRO AMORIM SANTOS" at bounding box center [392, 111] width 164 height 6
copy div ": 39.921.807 MAURICIO RIBEIRO AMORIM SANTOS"
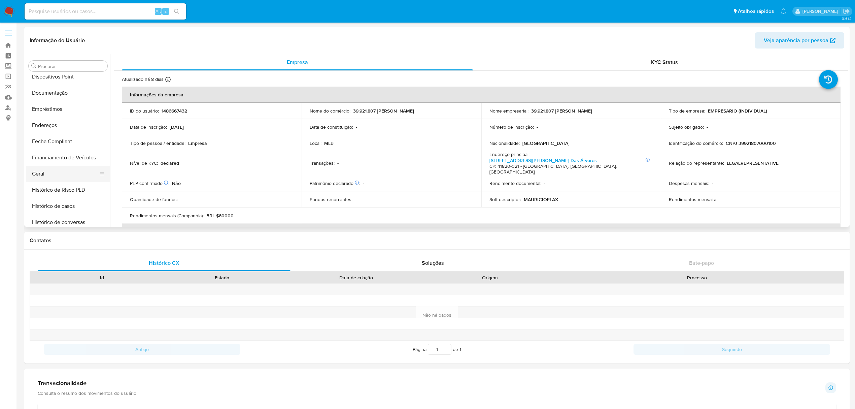
drag, startPoint x: 50, startPoint y: 163, endPoint x: 48, endPoint y: 171, distance: 8.7
click at [50, 166] on ul "Adiantamentos de Dinheiro Anexos CBT Cartões Contas Bancárias Dados Modificados…" at bounding box center [68, 150] width 84 height 152
click at [46, 175] on button "Geral" at bounding box center [65, 174] width 79 height 16
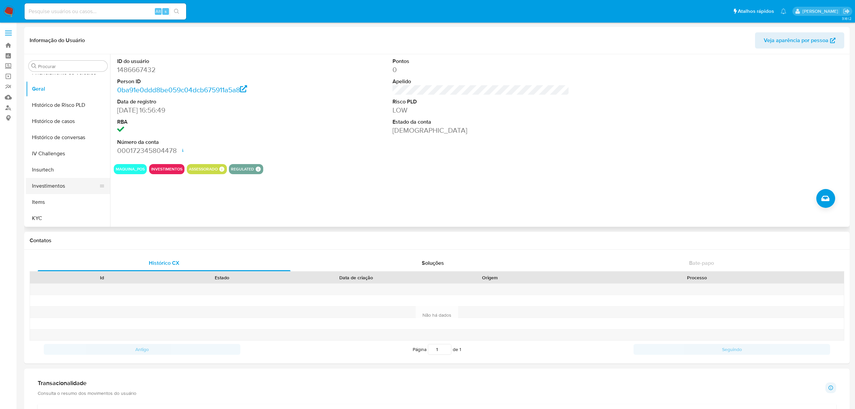
scroll to position [224, 0]
click at [59, 209] on button "KYC" at bounding box center [65, 213] width 79 height 16
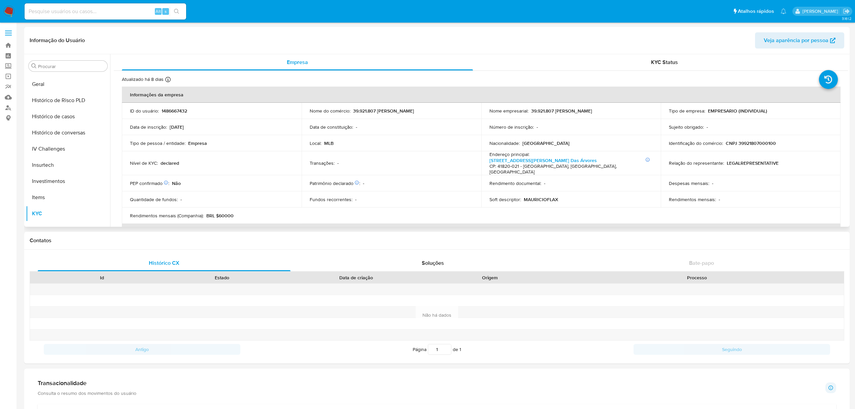
click at [753, 144] on p "CNPJ 39921807000100" at bounding box center [751, 143] width 50 height 6
copy p "39921807000100"
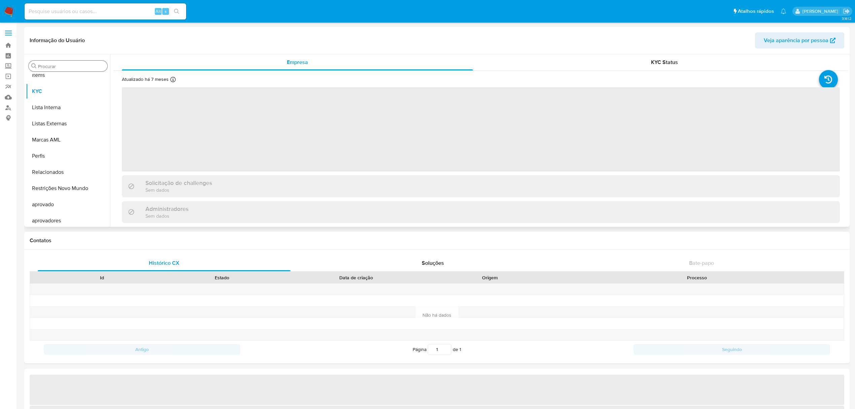
scroll to position [349, 0]
click at [91, 69] on input "Procurar" at bounding box center [71, 66] width 67 height 6
type input "cas"
click at [87, 87] on button "Histórico de casos" at bounding box center [65, 82] width 79 height 16
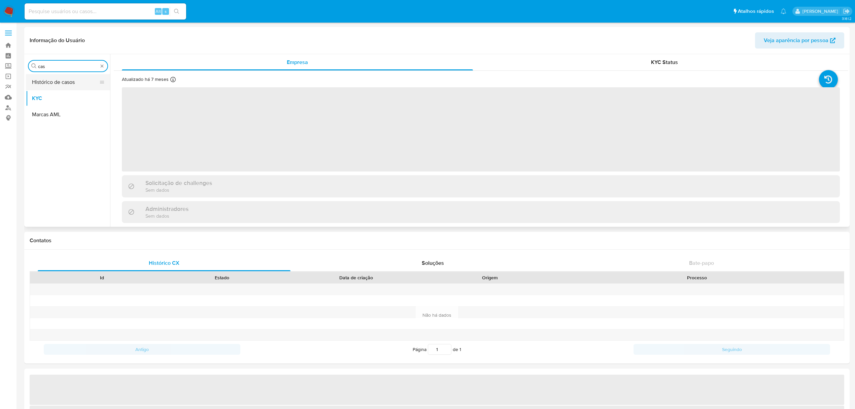
select select "10"
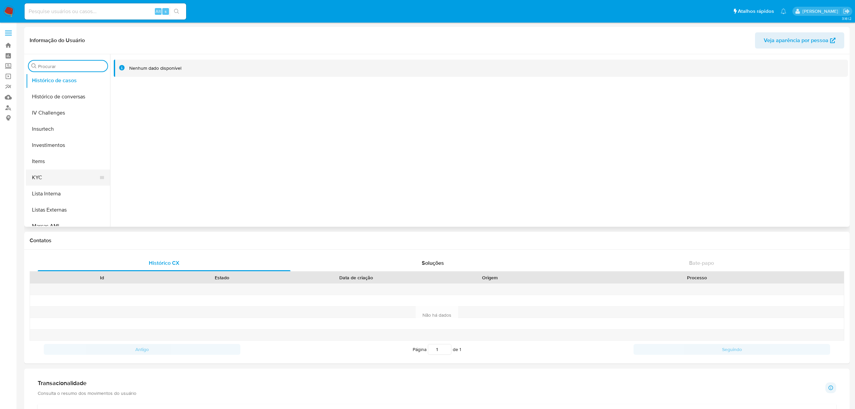
scroll to position [269, 0]
click at [57, 162] on button "KYC" at bounding box center [65, 168] width 79 height 16
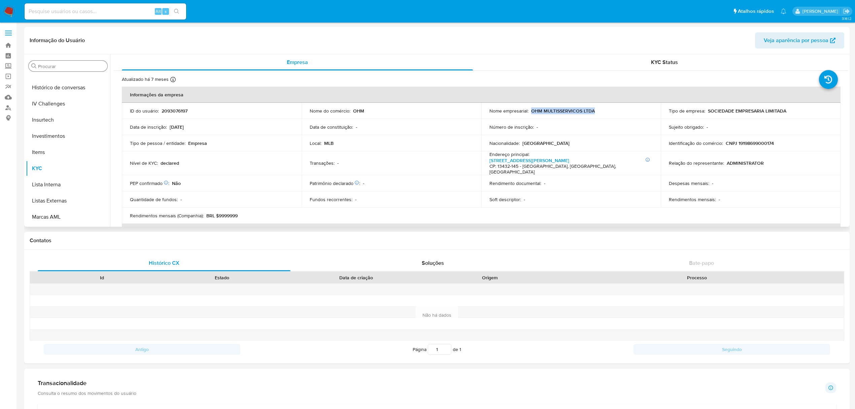
drag, startPoint x: 531, startPoint y: 109, endPoint x: 536, endPoint y: 120, distance: 11.9
click at [597, 110] on div "Nome empresarial : OHM MULTISSERVICOS LTDA" at bounding box center [571, 111] width 164 height 6
copy p "OHM MULTISSERVICOS LTDA"
click at [748, 134] on td "Sujeito obrigado : -" at bounding box center [751, 127] width 180 height 16
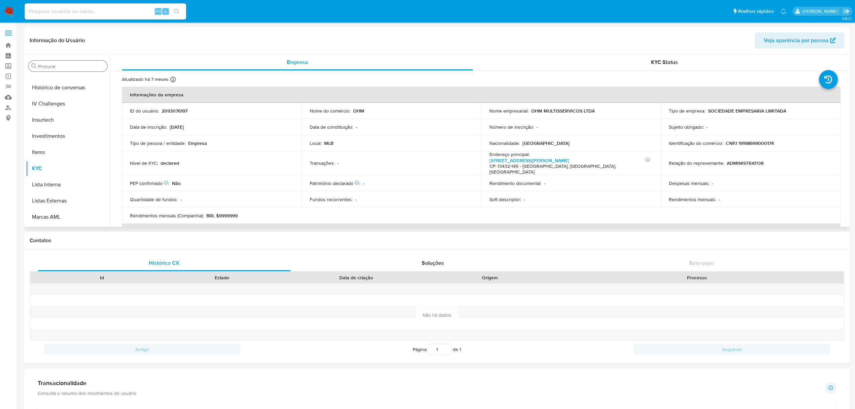
click at [750, 138] on td "Identificação do comércio : CNPJ 19198699000174" at bounding box center [751, 143] width 180 height 16
click at [751, 142] on p "CNPJ 19198699000174" at bounding box center [750, 143] width 48 height 6
click at [751, 143] on p "CNPJ 19198699000174" at bounding box center [750, 143] width 48 height 6
copy p "19198699000174"
